Goal: Transaction & Acquisition: Purchase product/service

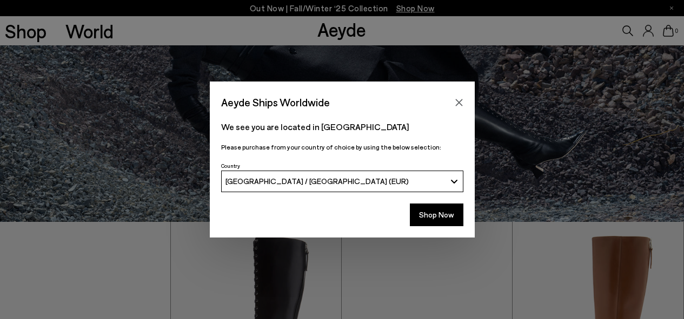
scroll to position [97, 0]
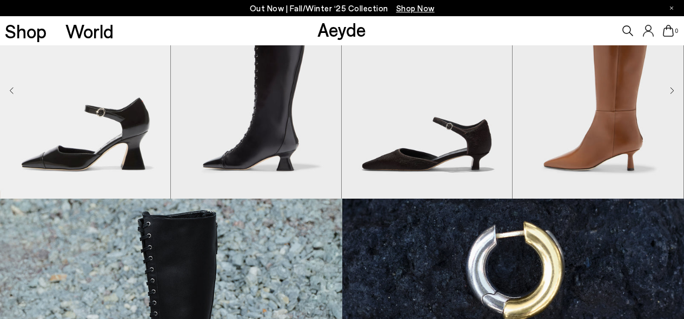
scroll to position [337, 0]
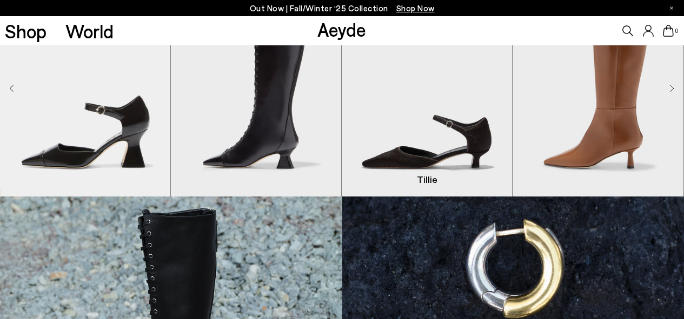
click at [465, 159] on img "3 / 8" at bounding box center [426, 89] width 170 height 215
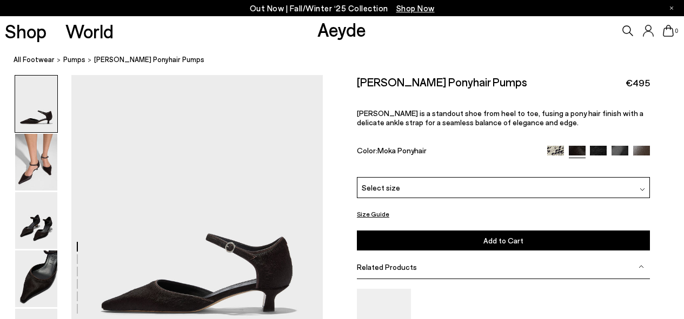
scroll to position [45, 0]
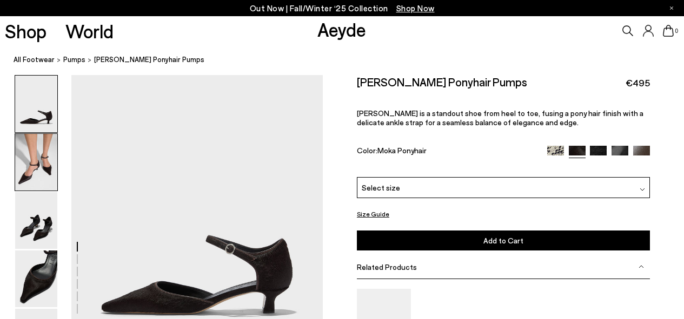
click at [35, 168] on img at bounding box center [36, 162] width 42 height 57
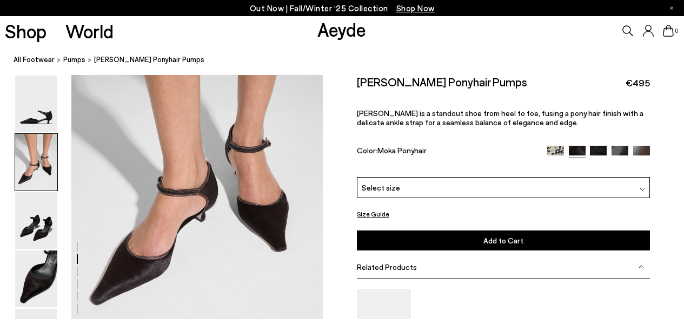
scroll to position [408, 0]
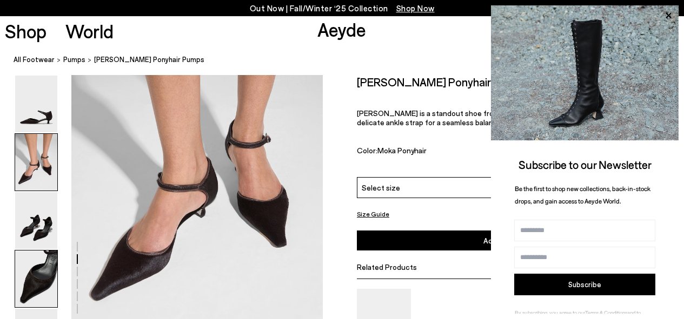
click at [33, 290] on img at bounding box center [36, 279] width 42 height 57
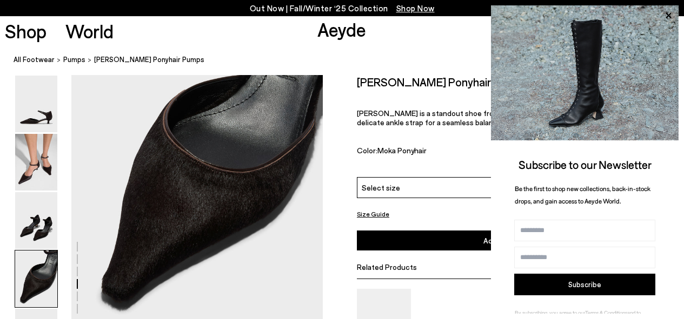
scroll to position [1090, 0]
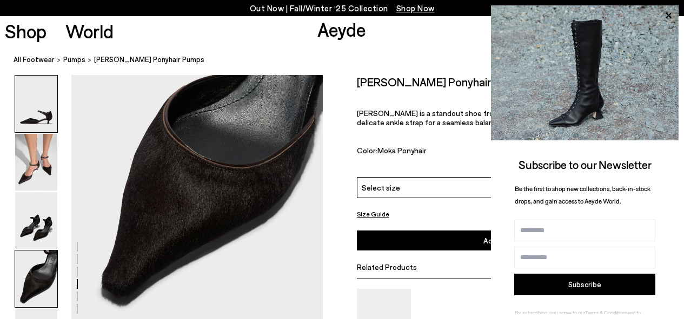
click at [45, 113] on img at bounding box center [36, 104] width 42 height 57
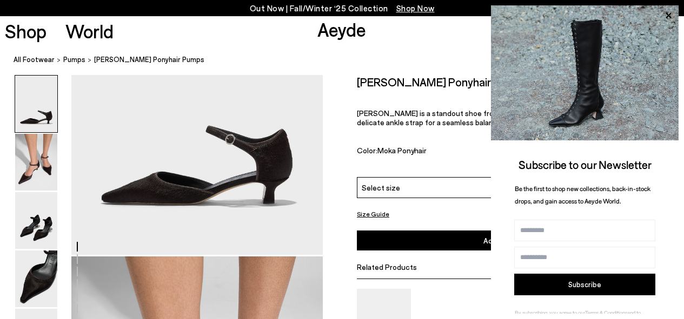
scroll to position [153, 0]
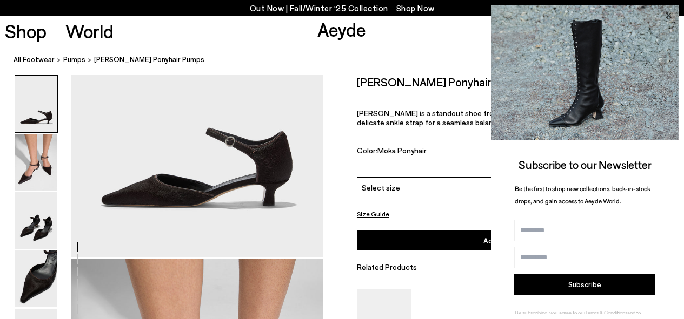
click at [667, 12] on icon at bounding box center [668, 16] width 14 height 14
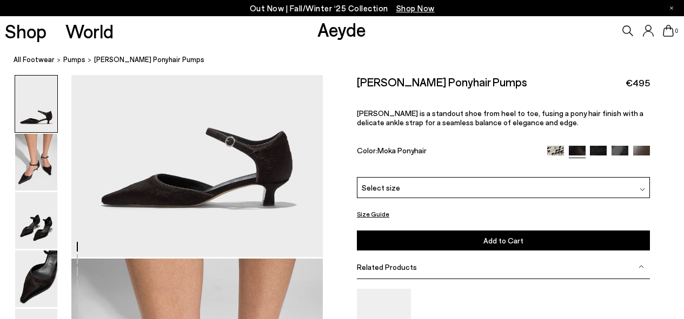
click at [450, 190] on div "Select size" at bounding box center [503, 187] width 293 height 21
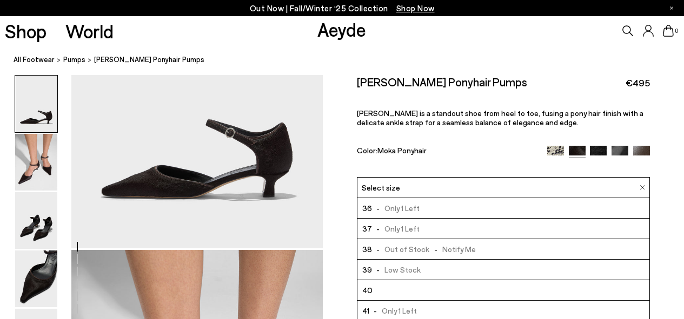
scroll to position [166, 0]
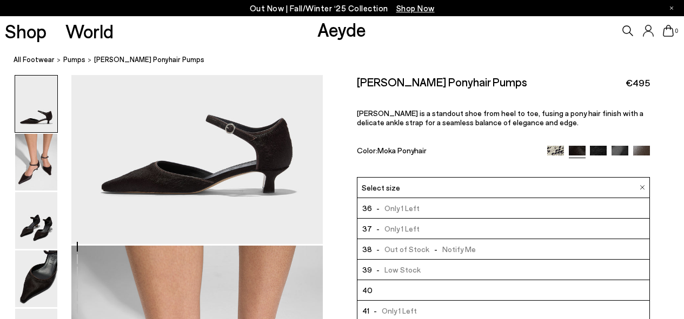
click at [410, 290] on li "40" at bounding box center [503, 290] width 292 height 21
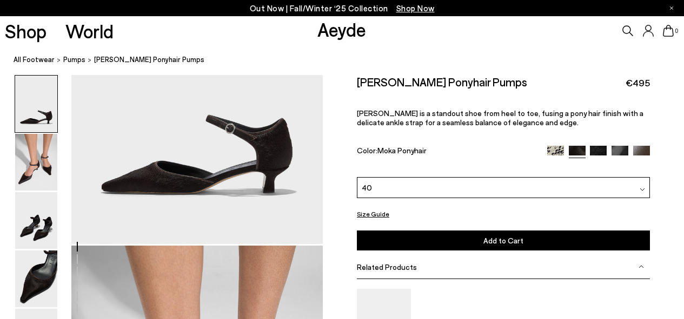
click at [491, 244] on span "Add to Cart" at bounding box center [503, 240] width 40 height 9
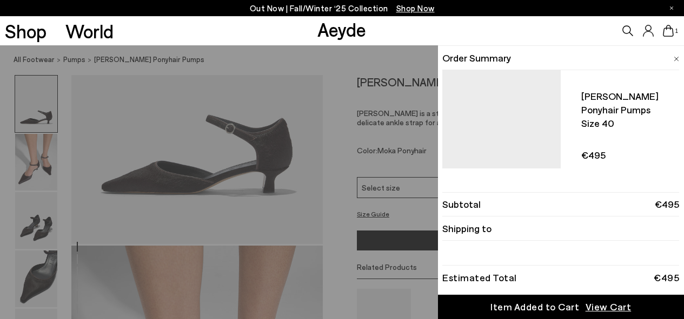
click at [680, 54] on div "Order Summary Tillie ponyhair pumps Size 40 - +" at bounding box center [561, 106] width 246 height 123
click at [675, 57] on img at bounding box center [675, 59] width 5 height 5
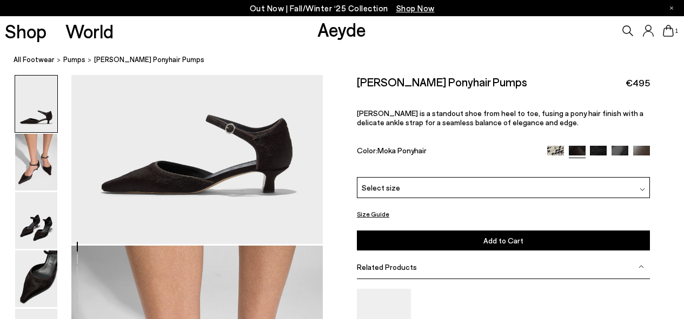
click at [553, 150] on img at bounding box center [555, 154] width 17 height 17
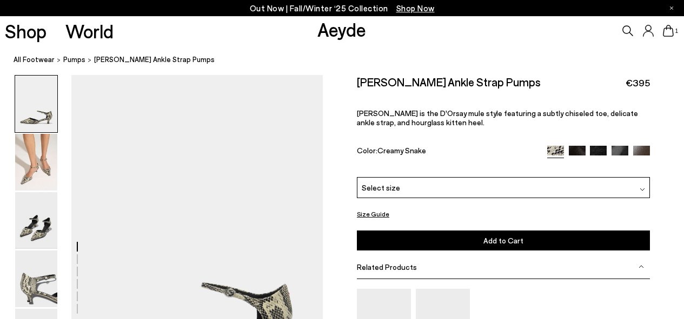
scroll to position [101, 0]
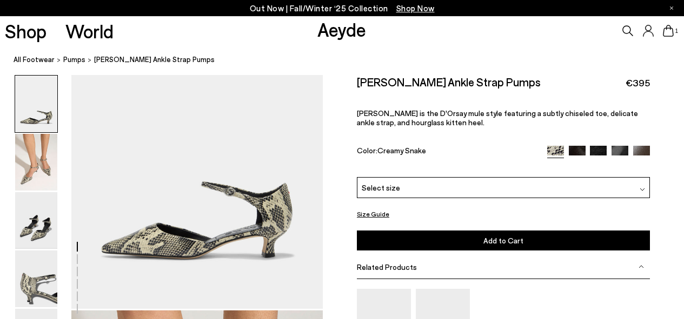
click at [601, 153] on img at bounding box center [597, 154] width 17 height 17
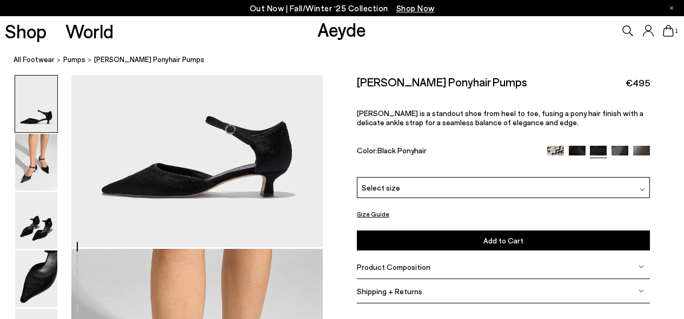
scroll to position [165, 0]
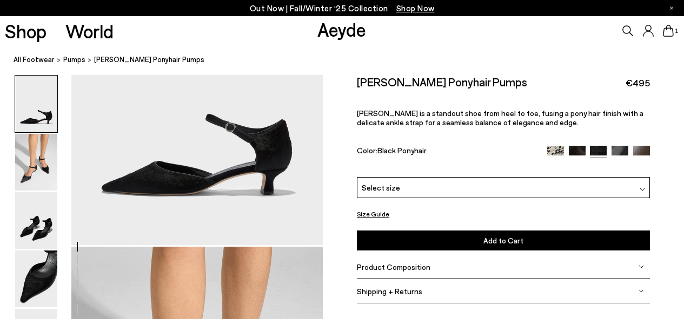
click at [623, 150] on img at bounding box center [619, 154] width 17 height 17
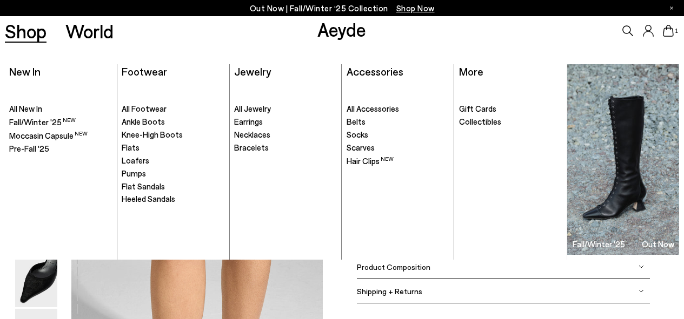
click at [23, 35] on link "Shop" at bounding box center [26, 31] width 42 height 19
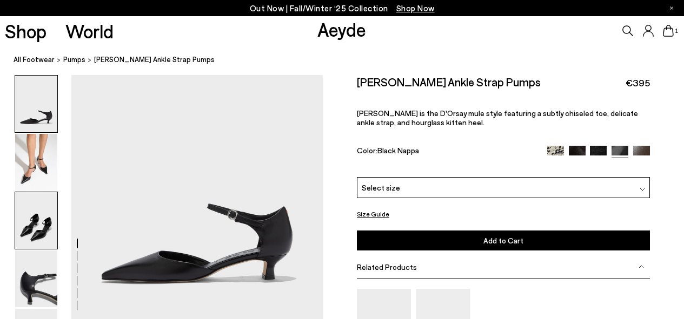
click at [35, 224] on img at bounding box center [36, 220] width 42 height 57
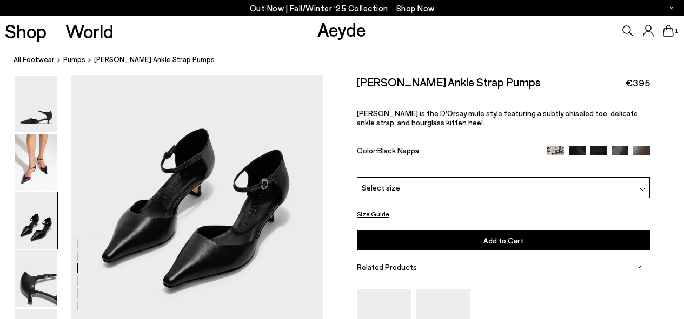
scroll to position [655, 0]
click at [640, 149] on img at bounding box center [641, 154] width 17 height 17
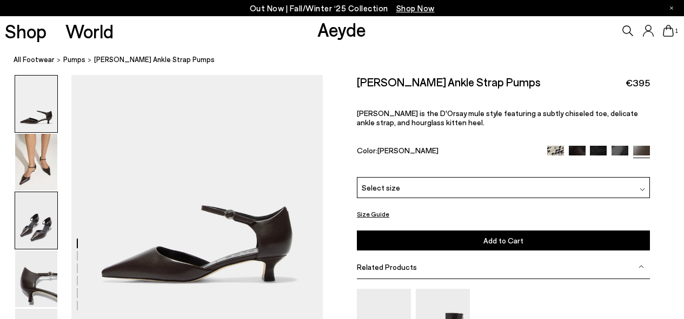
click at [39, 218] on img at bounding box center [36, 220] width 42 height 57
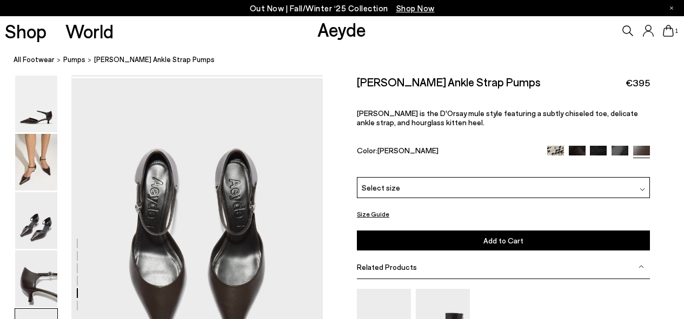
scroll to position [1255, 0]
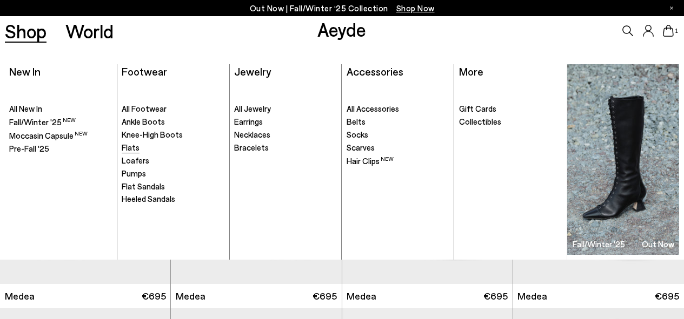
click at [126, 146] on span "Flats" at bounding box center [131, 148] width 18 height 10
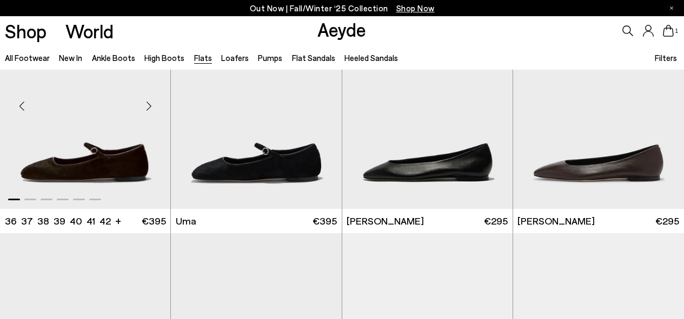
scroll to position [81, 0]
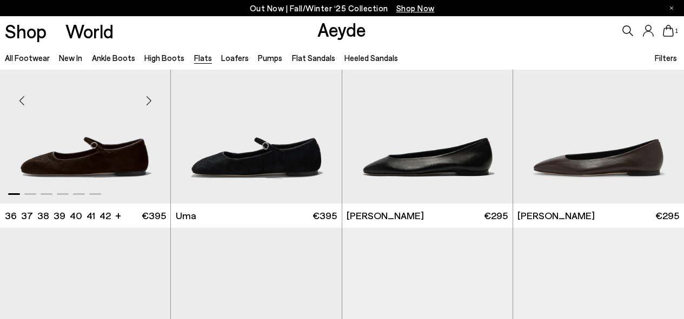
click at [77, 163] on img "1 / 6" at bounding box center [85, 96] width 170 height 215
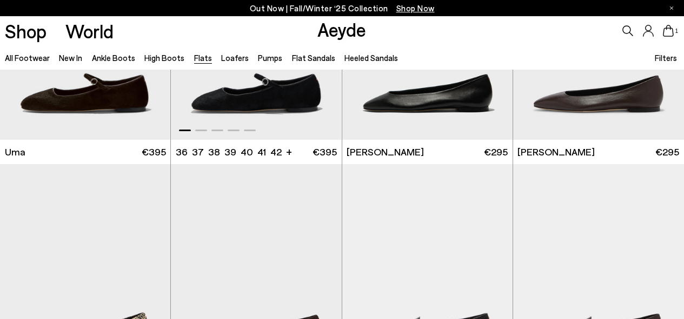
scroll to position [146, 0]
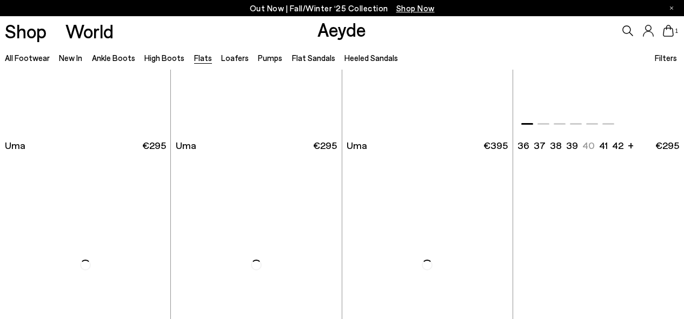
scroll to position [1225, 0]
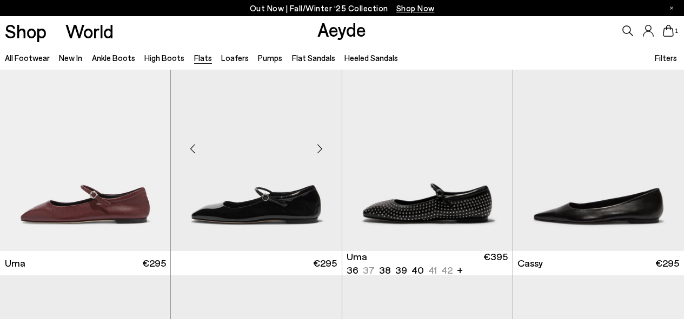
click at [306, 196] on img at bounding box center [256, 144] width 170 height 215
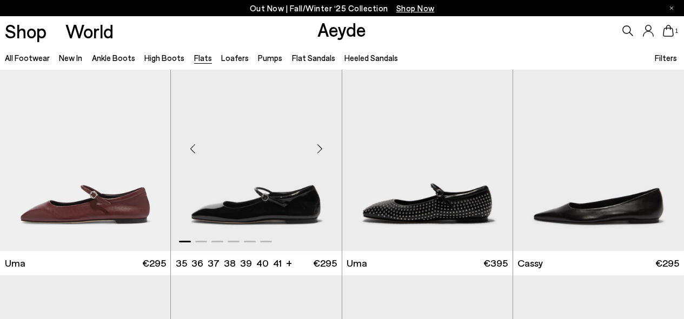
click at [306, 196] on img "1 / 6" at bounding box center [256, 144] width 170 height 215
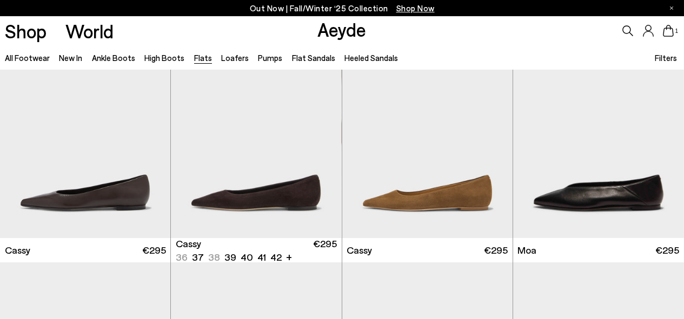
scroll to position [1478, 0]
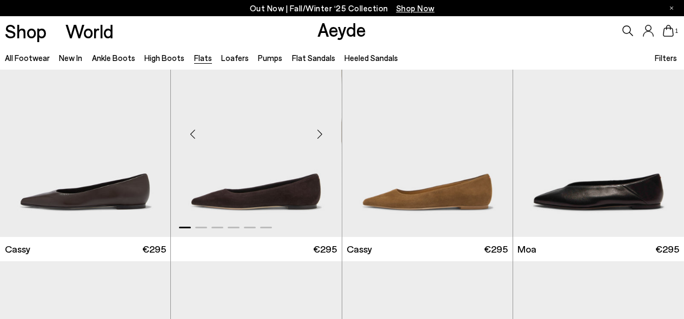
click at [319, 133] on div "Next slide" at bounding box center [320, 134] width 32 height 32
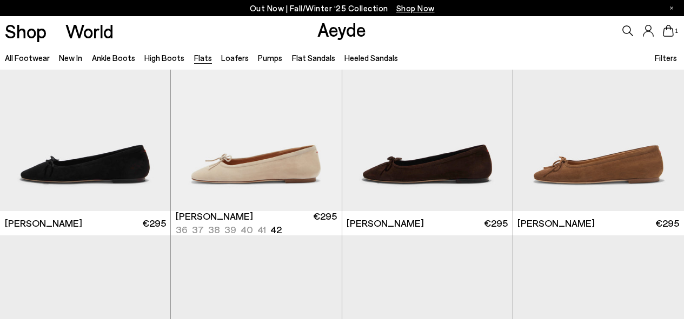
scroll to position [2228, 0]
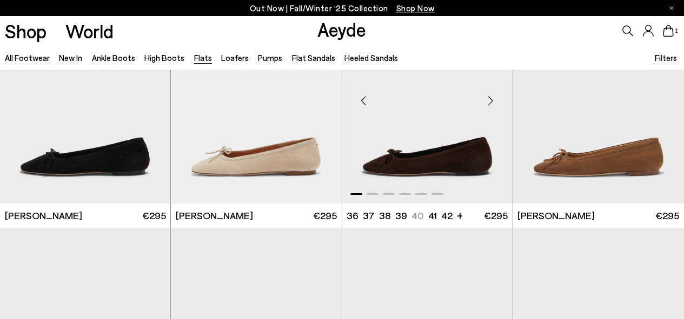
click at [492, 102] on div "Next slide" at bounding box center [490, 100] width 32 height 32
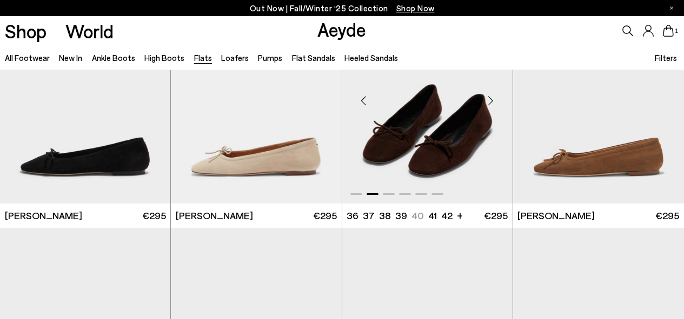
click at [463, 131] on img "2 / 6" at bounding box center [427, 96] width 170 height 215
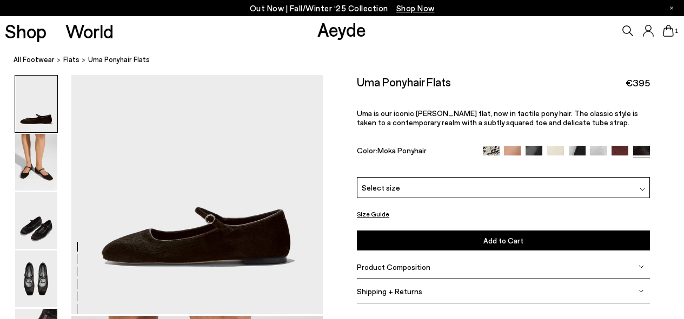
scroll to position [104, 0]
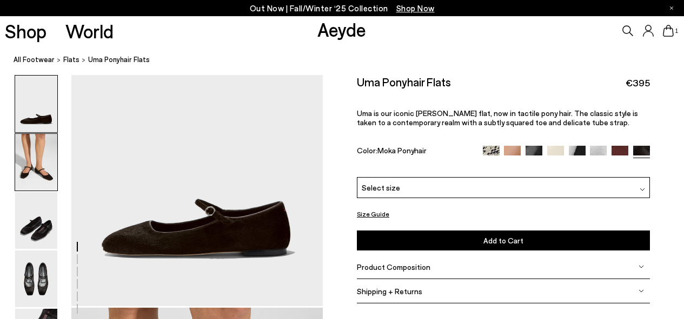
click at [36, 167] on img at bounding box center [36, 162] width 42 height 57
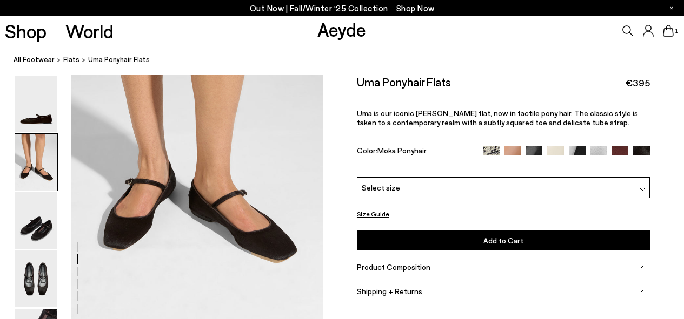
scroll to position [427, 0]
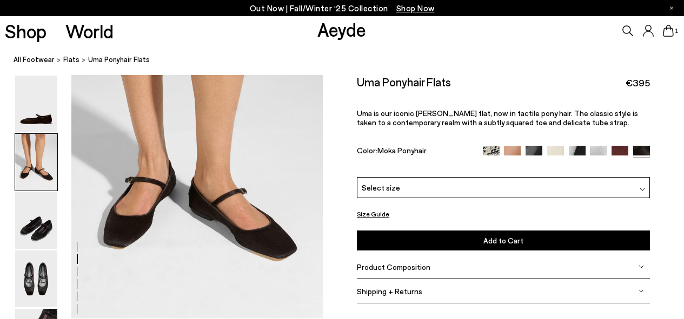
click at [402, 188] on div "Select size" at bounding box center [503, 187] width 293 height 21
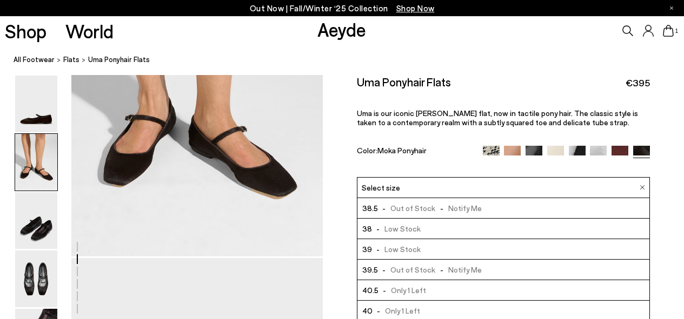
scroll to position [490, 0]
click at [396, 313] on span "- Only 1 Left" at bounding box center [396, 311] width 48 height 14
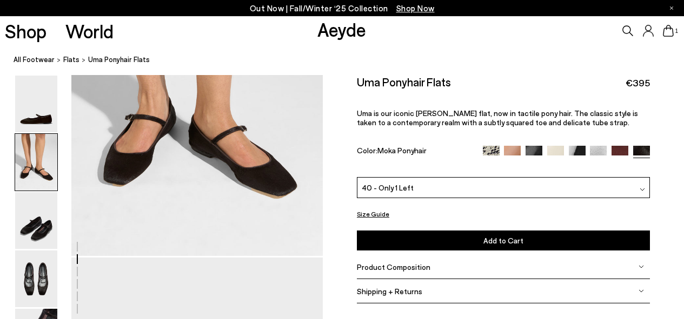
click at [504, 244] on span "Add to Cart" at bounding box center [503, 240] width 40 height 9
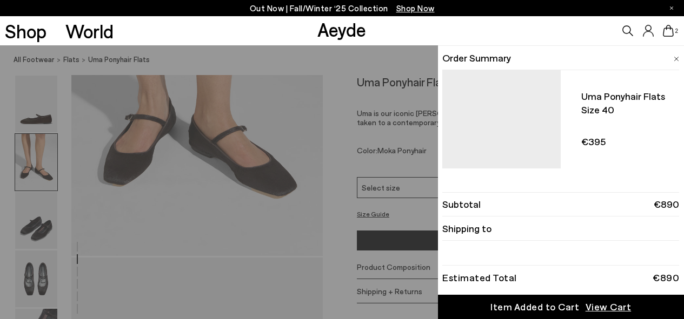
click at [677, 58] on img at bounding box center [675, 59] width 5 height 5
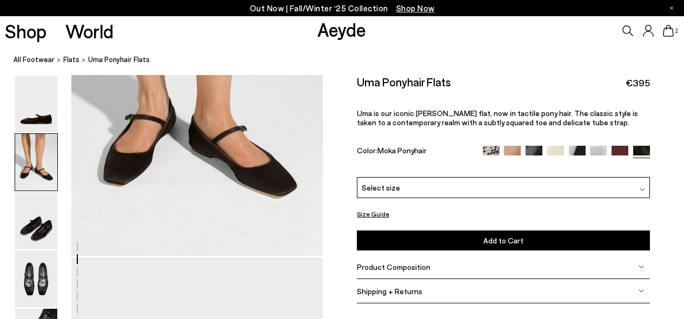
click at [619, 151] on img at bounding box center [619, 154] width 17 height 17
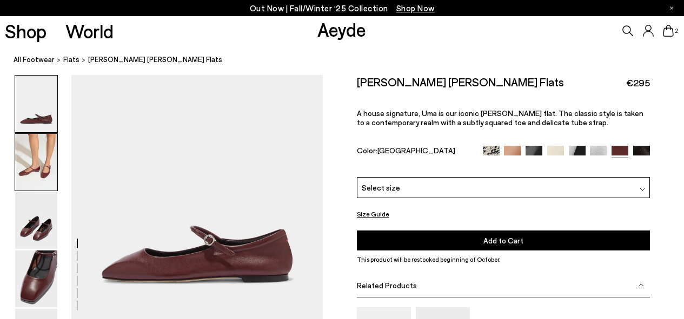
click at [48, 173] on img at bounding box center [36, 162] width 42 height 57
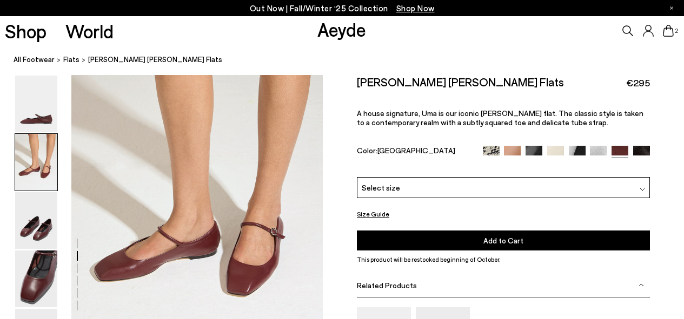
scroll to position [288, 0]
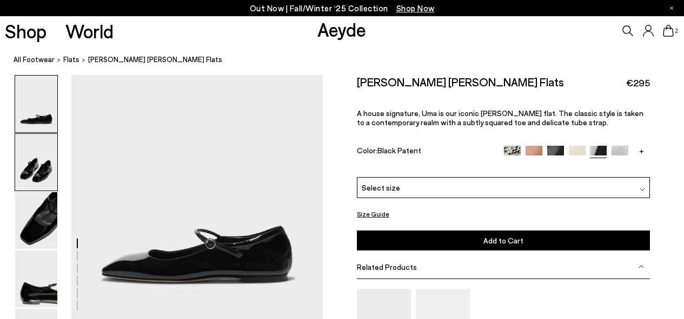
click at [39, 171] on img at bounding box center [36, 162] width 42 height 57
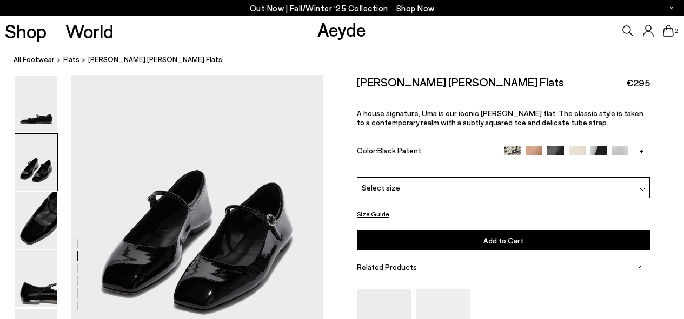
scroll to position [298, 0]
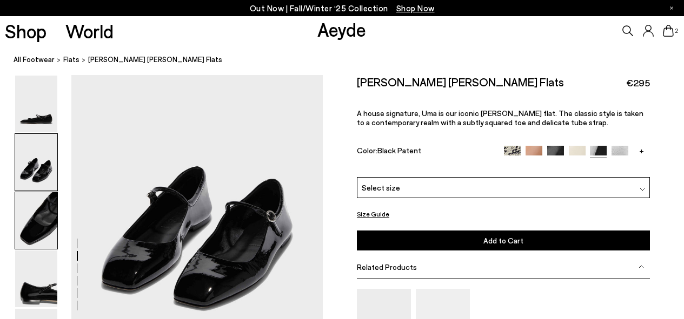
click at [43, 227] on img at bounding box center [36, 220] width 42 height 57
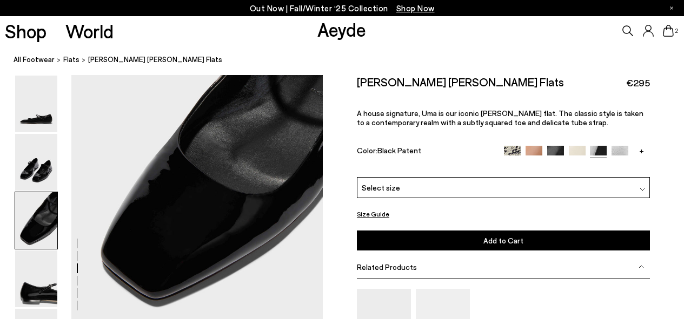
scroll to position [664, 0]
click at [419, 185] on div "Select size" at bounding box center [503, 187] width 293 height 21
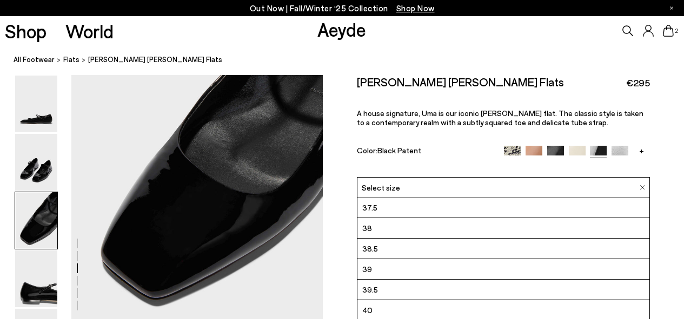
scroll to position [63, 0]
click at [387, 291] on li "39.5" at bounding box center [503, 289] width 292 height 21
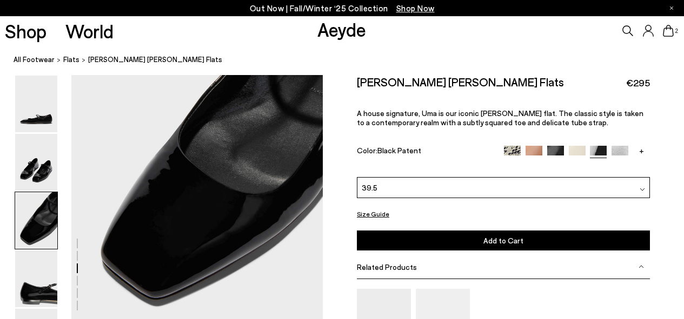
click at [495, 243] on span "Add to Cart" at bounding box center [503, 240] width 40 height 9
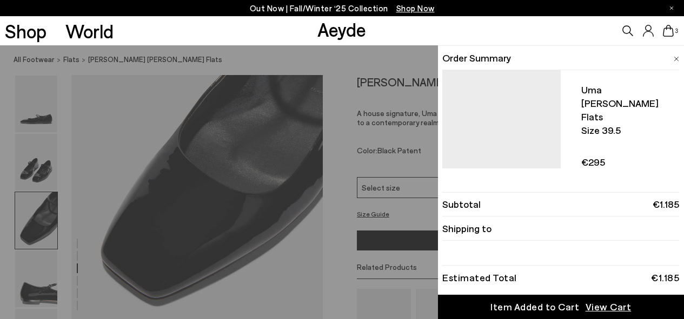
click at [677, 57] on img at bounding box center [675, 59] width 5 height 5
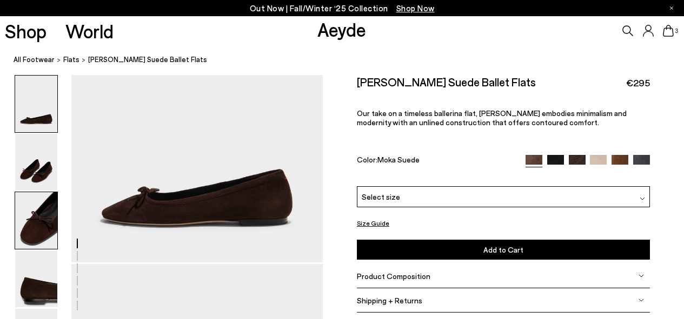
click at [39, 227] on img at bounding box center [36, 220] width 42 height 57
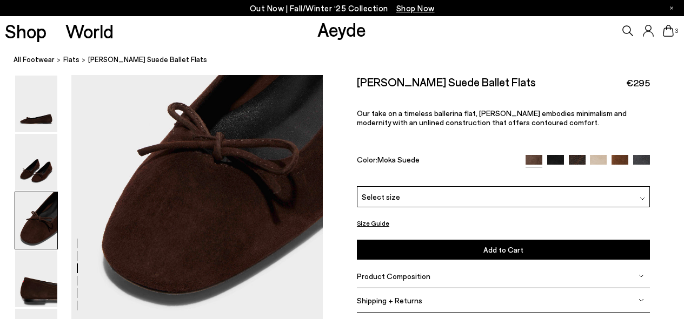
scroll to position [667, 0]
click at [24, 292] on img at bounding box center [36, 279] width 42 height 57
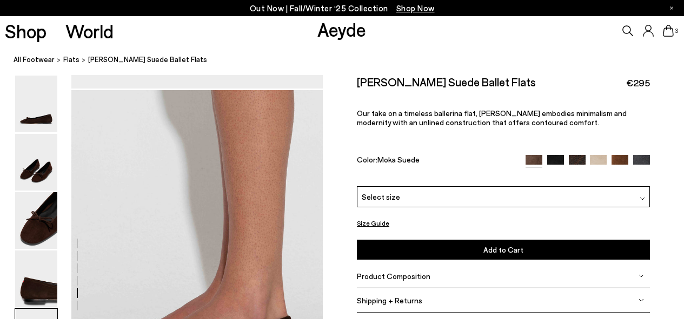
scroll to position [1577, 0]
click at [401, 198] on div "Select size" at bounding box center [503, 196] width 293 height 21
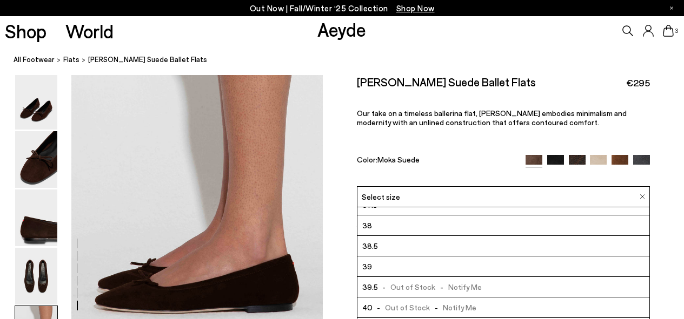
scroll to position [62, 0]
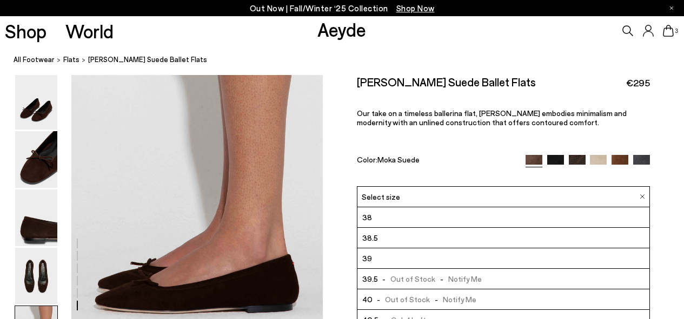
click at [403, 262] on li "39" at bounding box center [503, 259] width 292 height 21
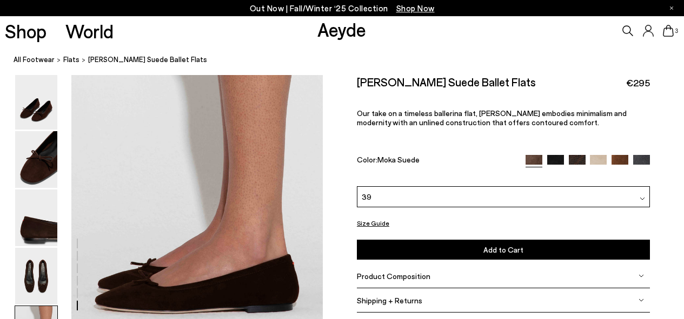
click at [493, 251] on span "Add to Cart" at bounding box center [503, 249] width 40 height 9
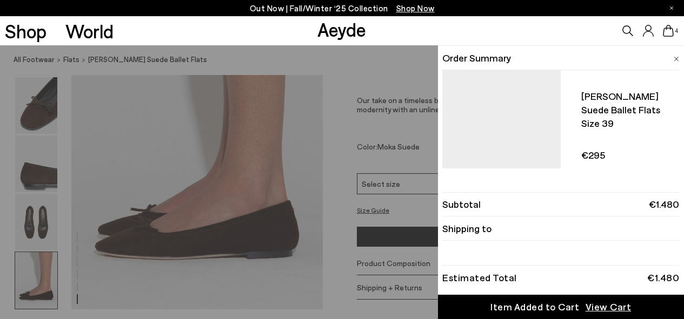
scroll to position [1693, 0]
click at [591, 309] on span "View Cart" at bounding box center [608, 307] width 46 height 14
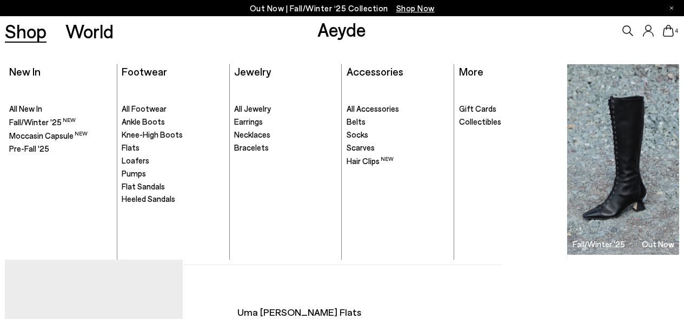
click at [28, 30] on link "Shop" at bounding box center [26, 31] width 42 height 19
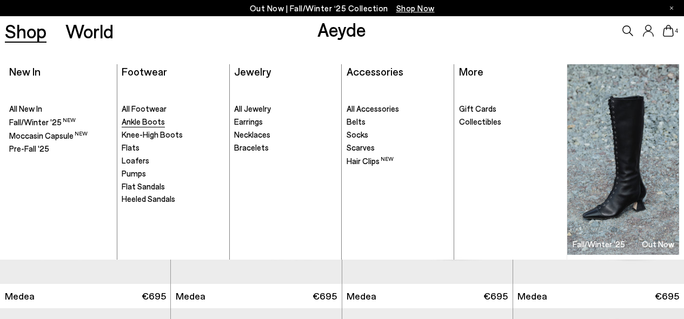
click at [132, 120] on span "Ankle Boots" at bounding box center [143, 122] width 43 height 10
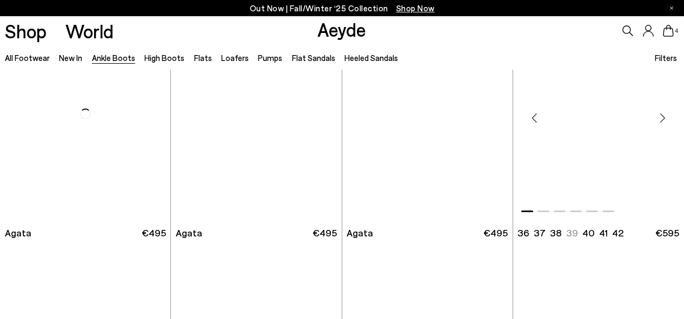
scroll to position [546, 0]
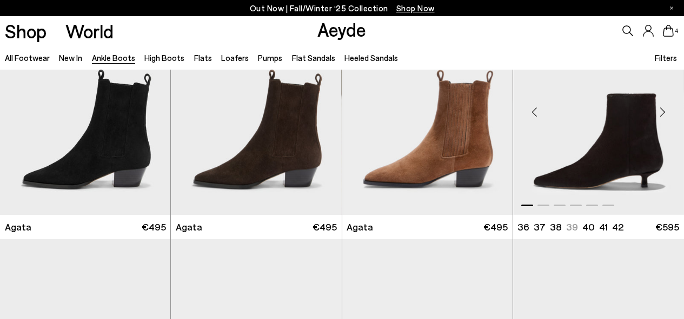
click at [665, 111] on div "Next slide" at bounding box center [662, 112] width 32 height 32
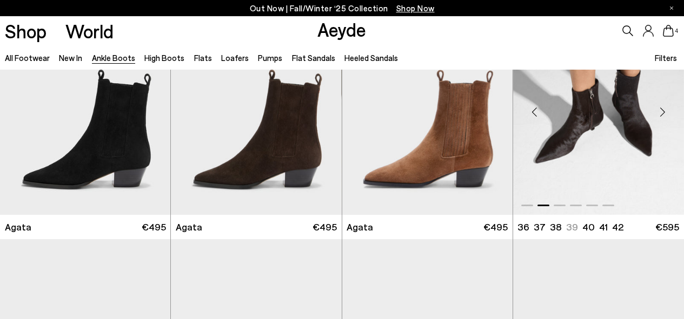
click at [665, 112] on div "Next slide" at bounding box center [662, 112] width 32 height 32
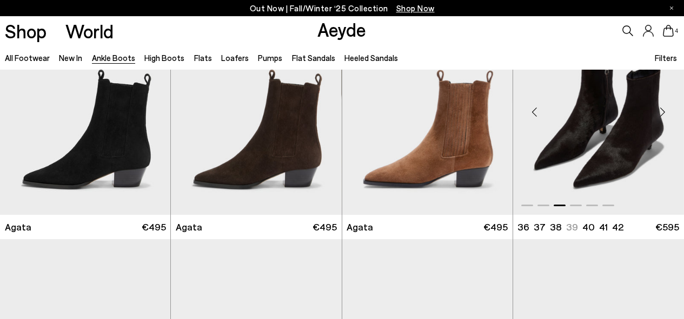
click at [665, 112] on div "Next slide" at bounding box center [662, 112] width 32 height 32
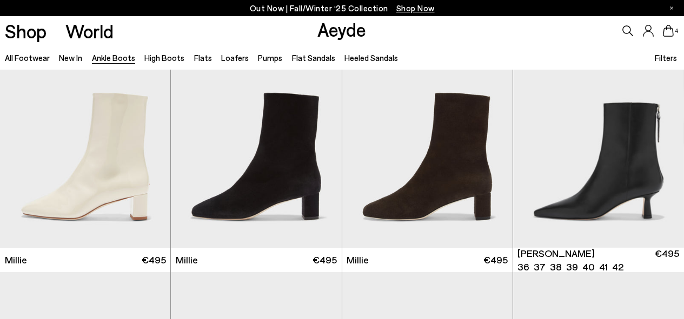
scroll to position [1946, 0]
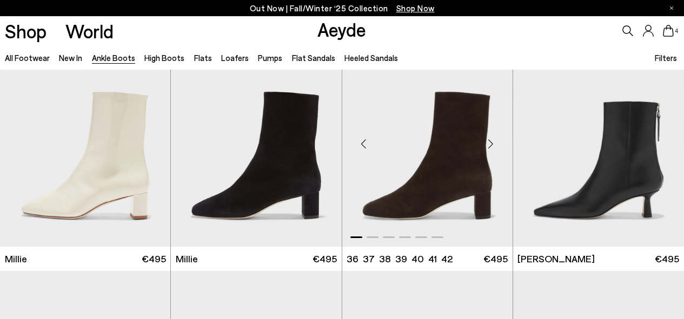
click at [491, 145] on div "Next slide" at bounding box center [490, 144] width 32 height 32
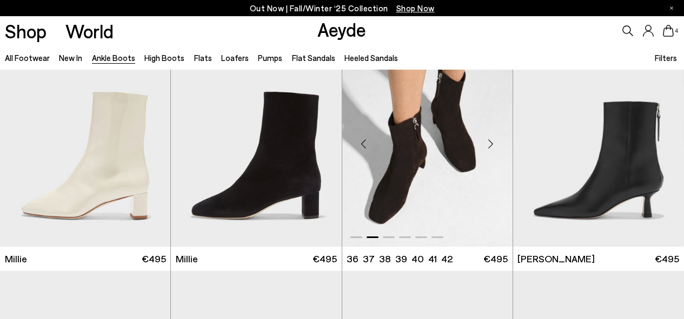
click at [491, 146] on div "Next slide" at bounding box center [490, 144] width 32 height 32
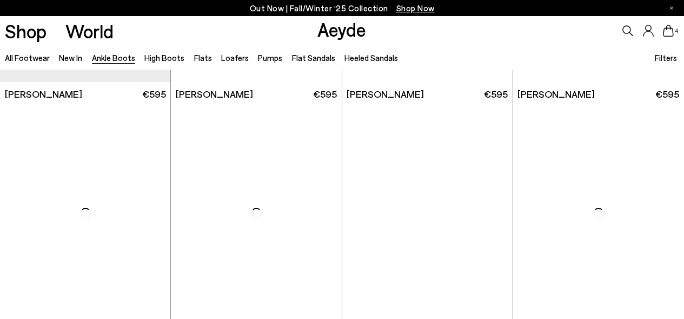
scroll to position [3109, 0]
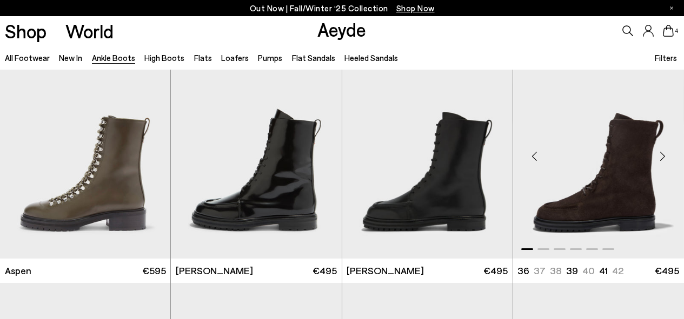
scroll to position [3845, 0]
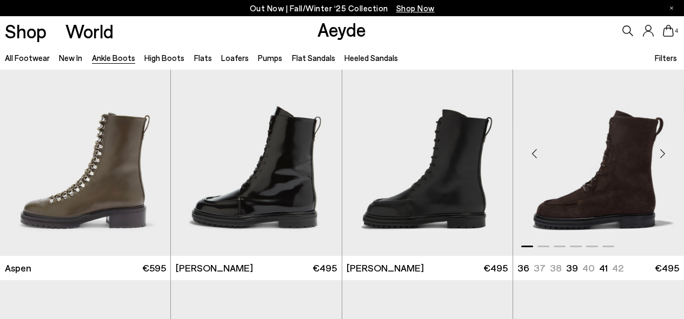
click at [663, 156] on div "Next slide" at bounding box center [662, 153] width 32 height 32
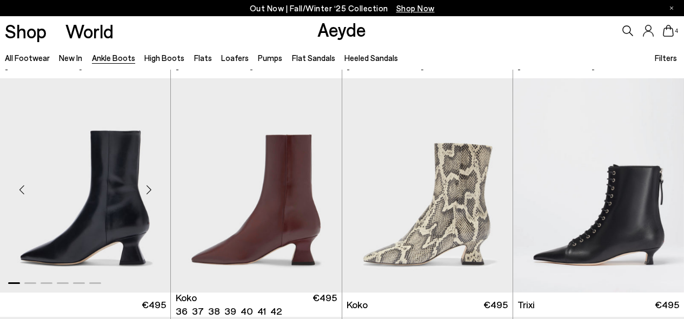
scroll to position [4517, 0]
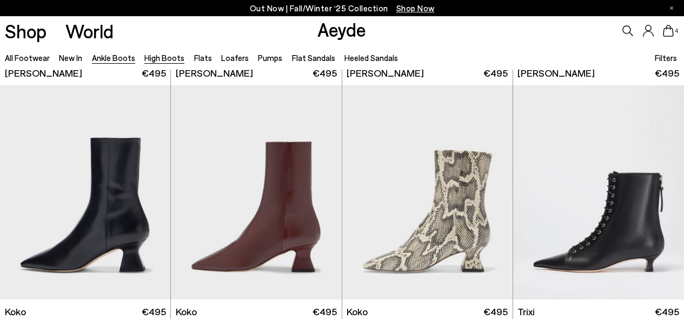
click at [159, 58] on link "High Boots" at bounding box center [164, 58] width 40 height 10
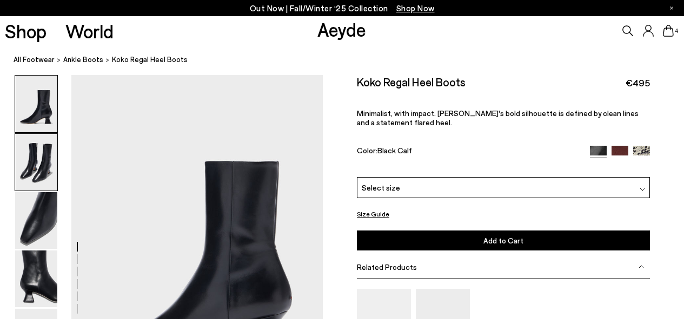
click at [28, 161] on img at bounding box center [36, 162] width 42 height 57
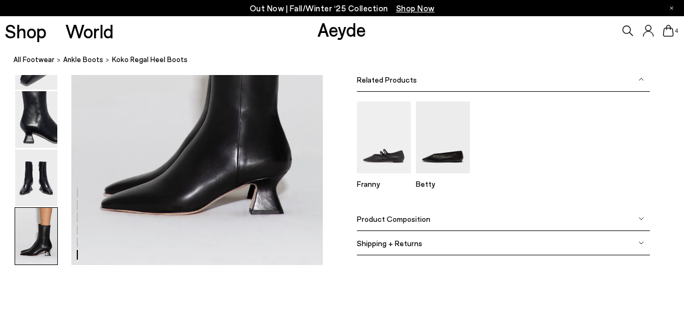
scroll to position [1828, 0]
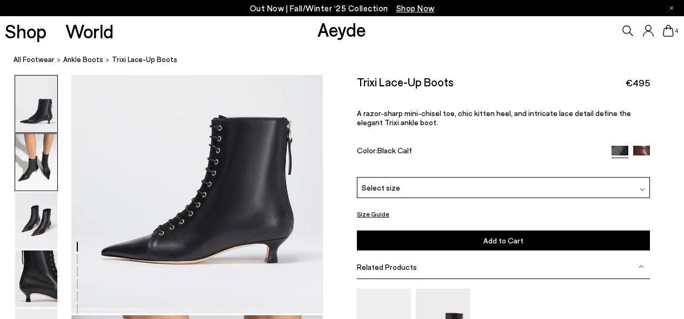
click at [43, 159] on img at bounding box center [36, 162] width 42 height 57
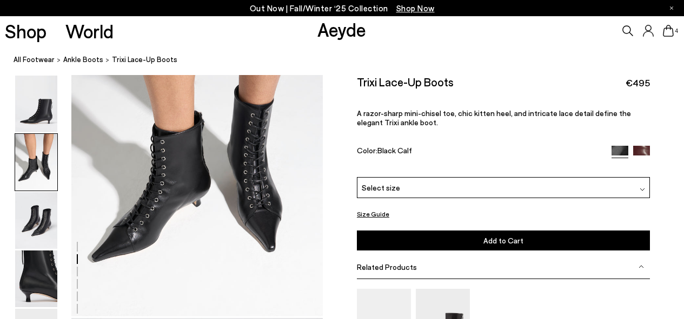
scroll to position [433, 0]
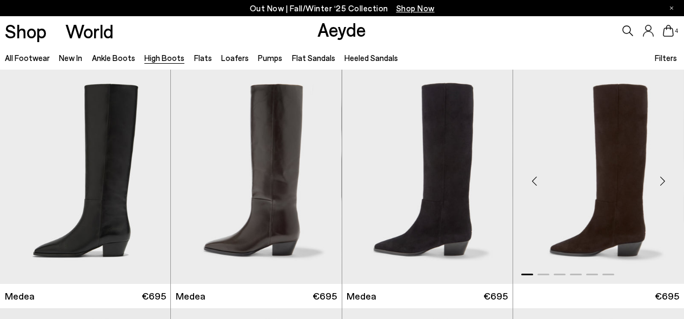
click at [589, 165] on img "1 / 6" at bounding box center [598, 177] width 171 height 215
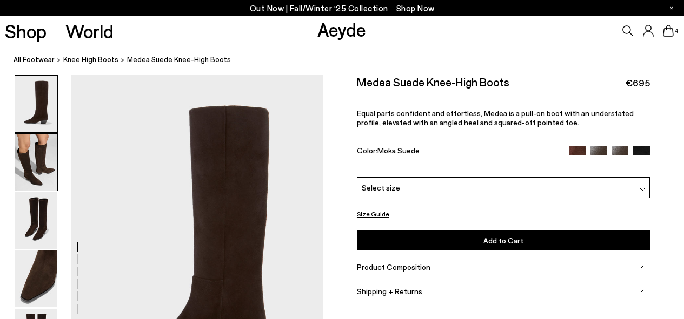
click at [41, 157] on img at bounding box center [36, 162] width 42 height 57
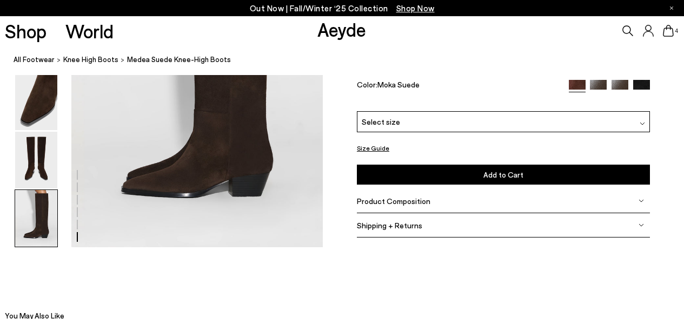
scroll to position [1844, 0]
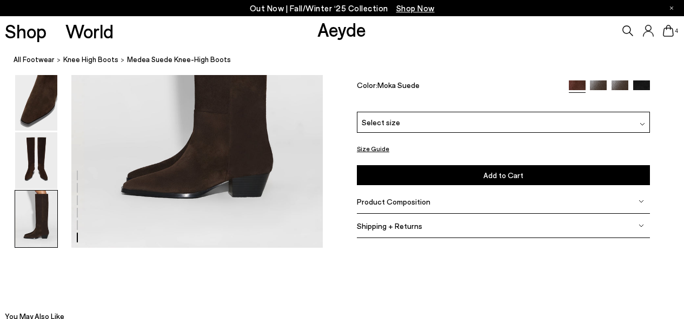
click at [668, 30] on icon at bounding box center [667, 31] width 11 height 12
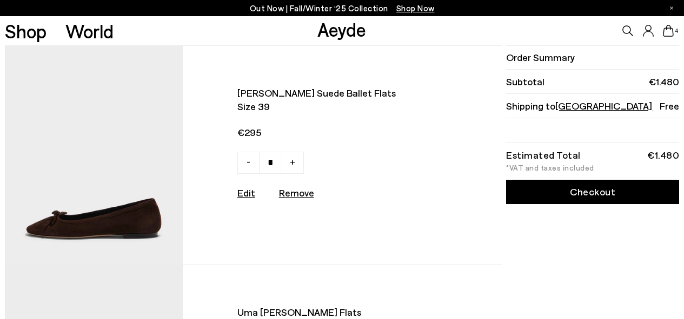
click at [593, 196] on link "Checkout" at bounding box center [592, 192] width 173 height 24
